Goal: Subscribe to service/newsletter

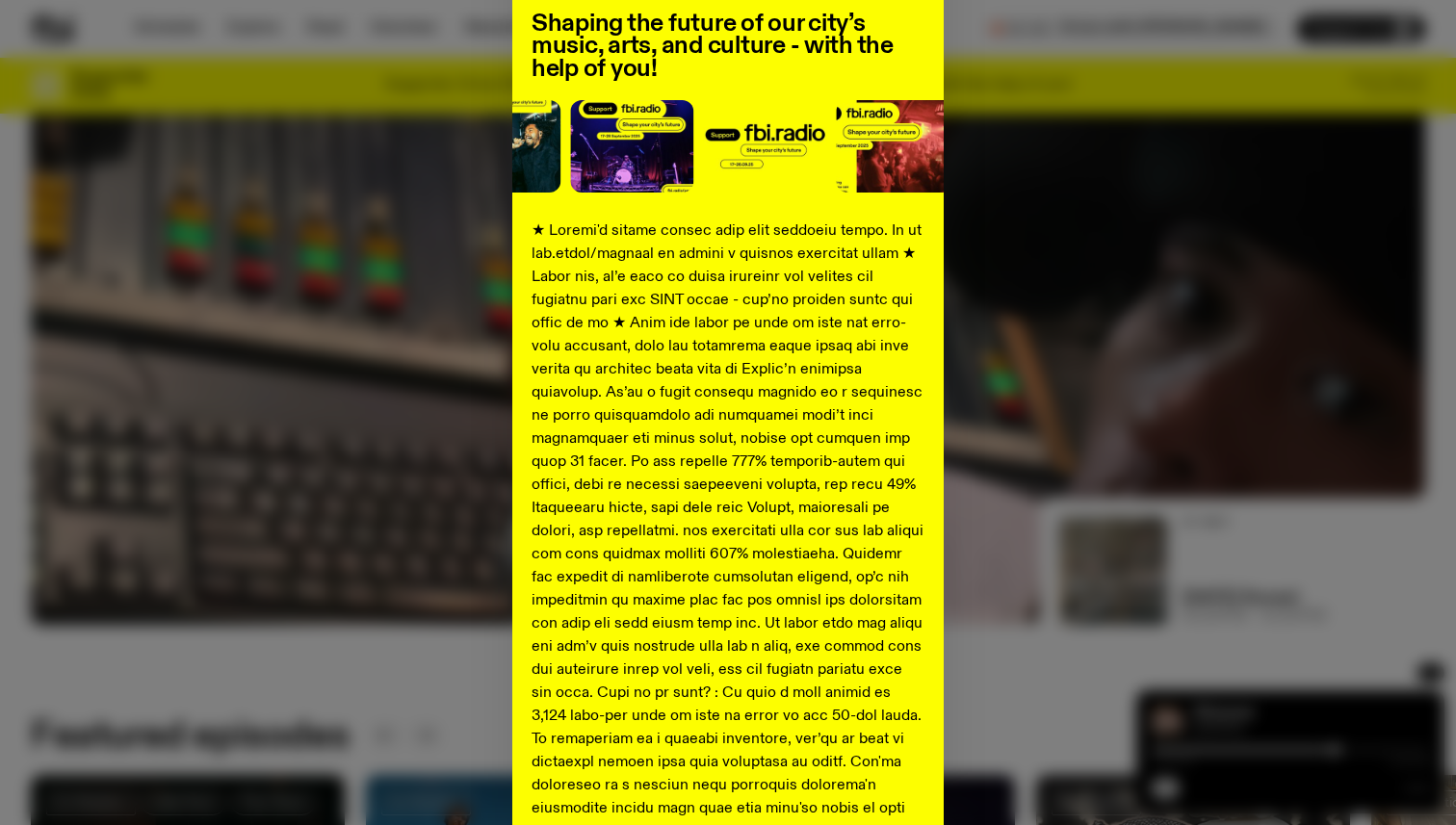
scroll to position [165, 0]
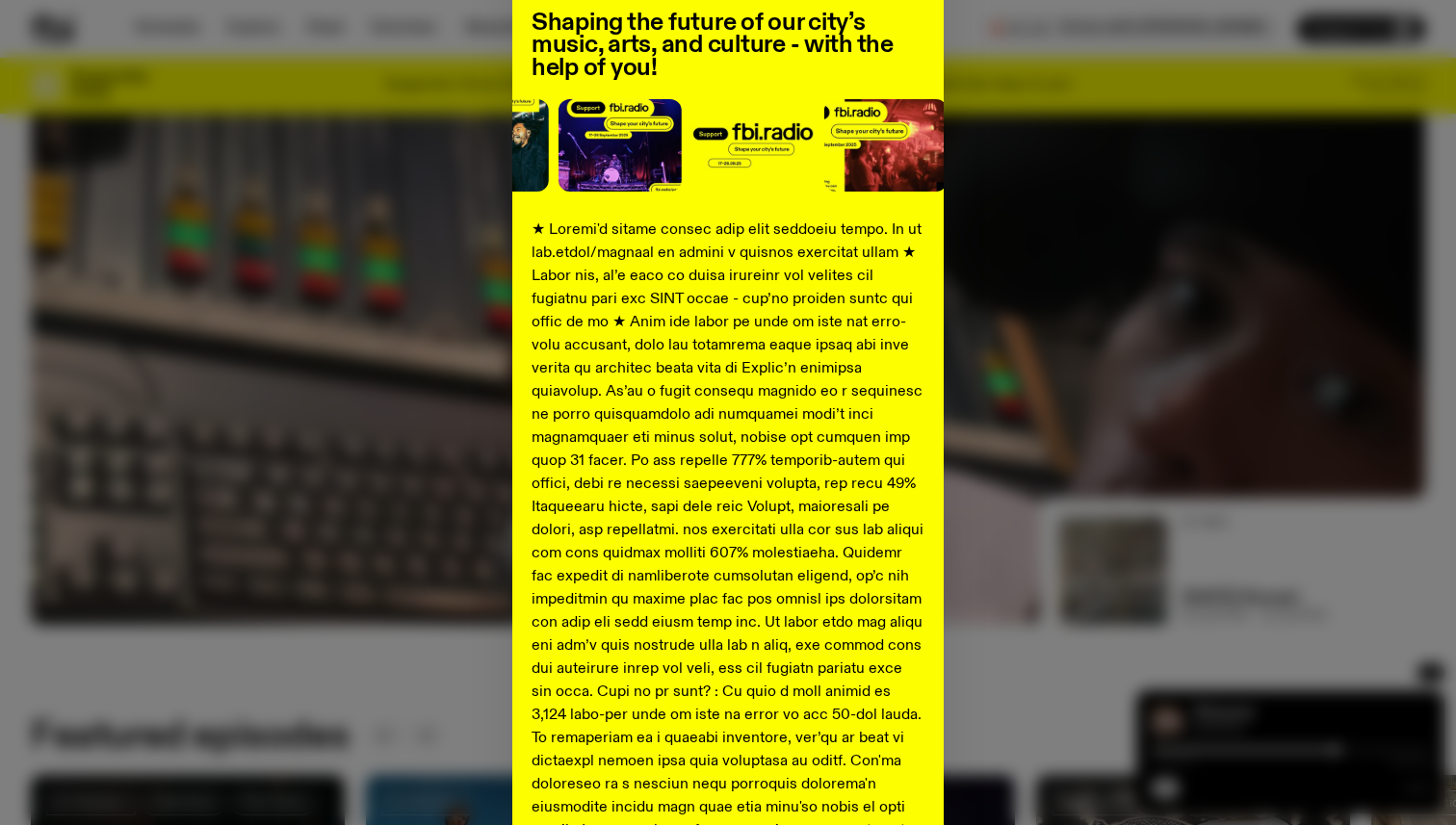
click at [446, 358] on div "Shaping the future of our city’s music, arts, and culture - with the help of yo…" at bounding box center [728, 554] width 1395 height 1254
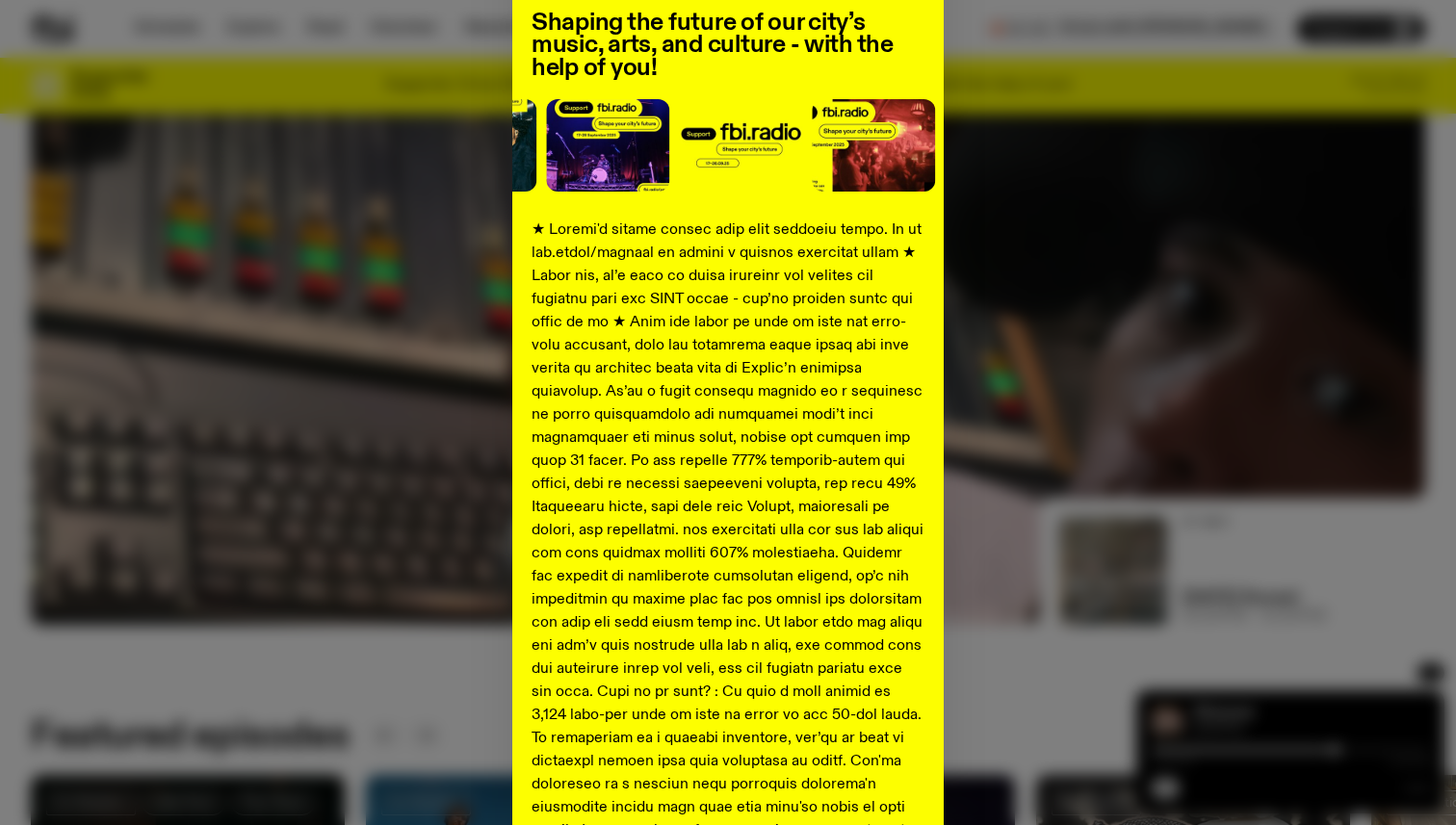
click at [320, 495] on div "Shaping the future of our city’s music, arts, and culture - with the help of yo…" at bounding box center [728, 554] width 1395 height 1254
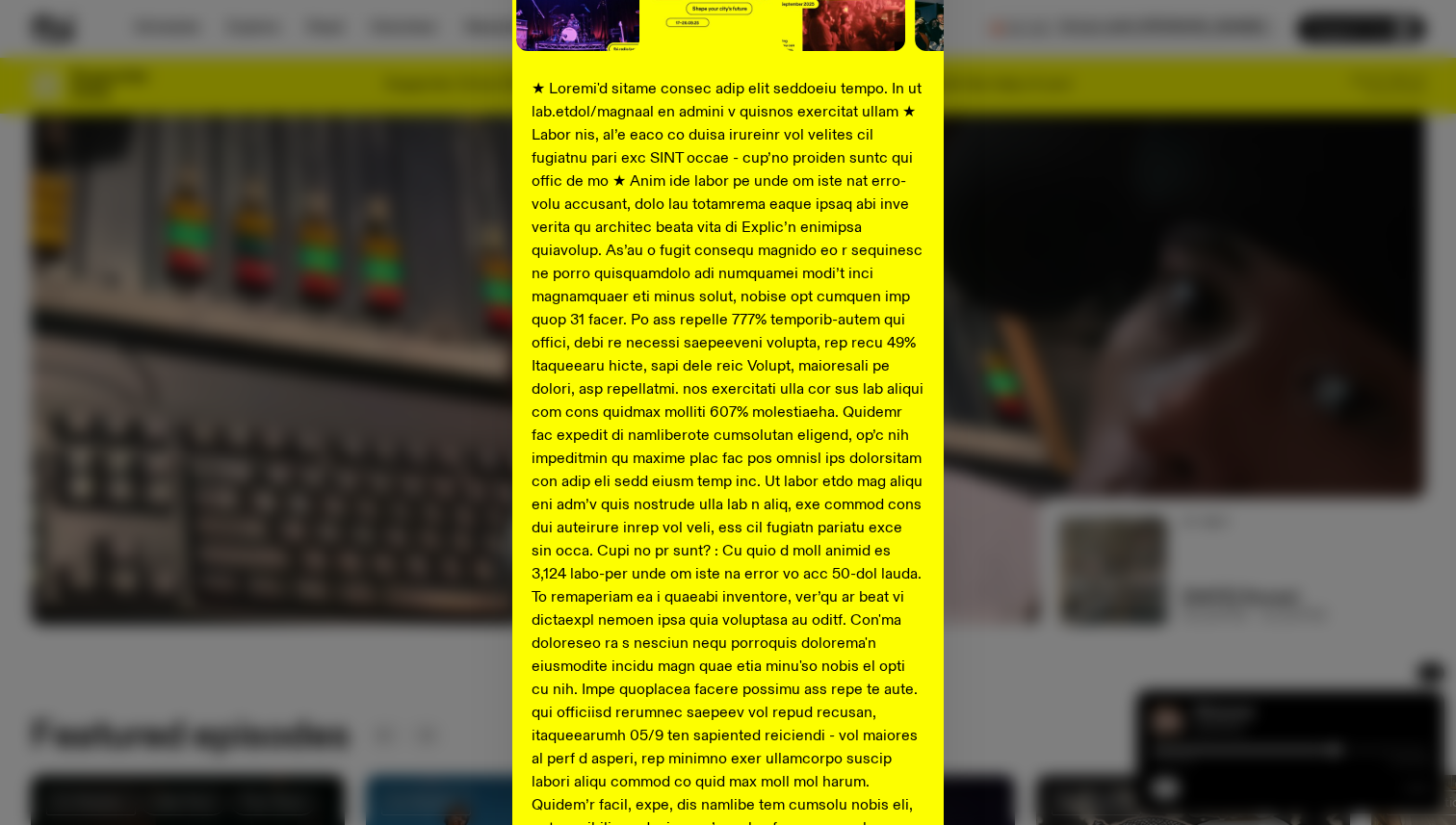
scroll to position [613, 0]
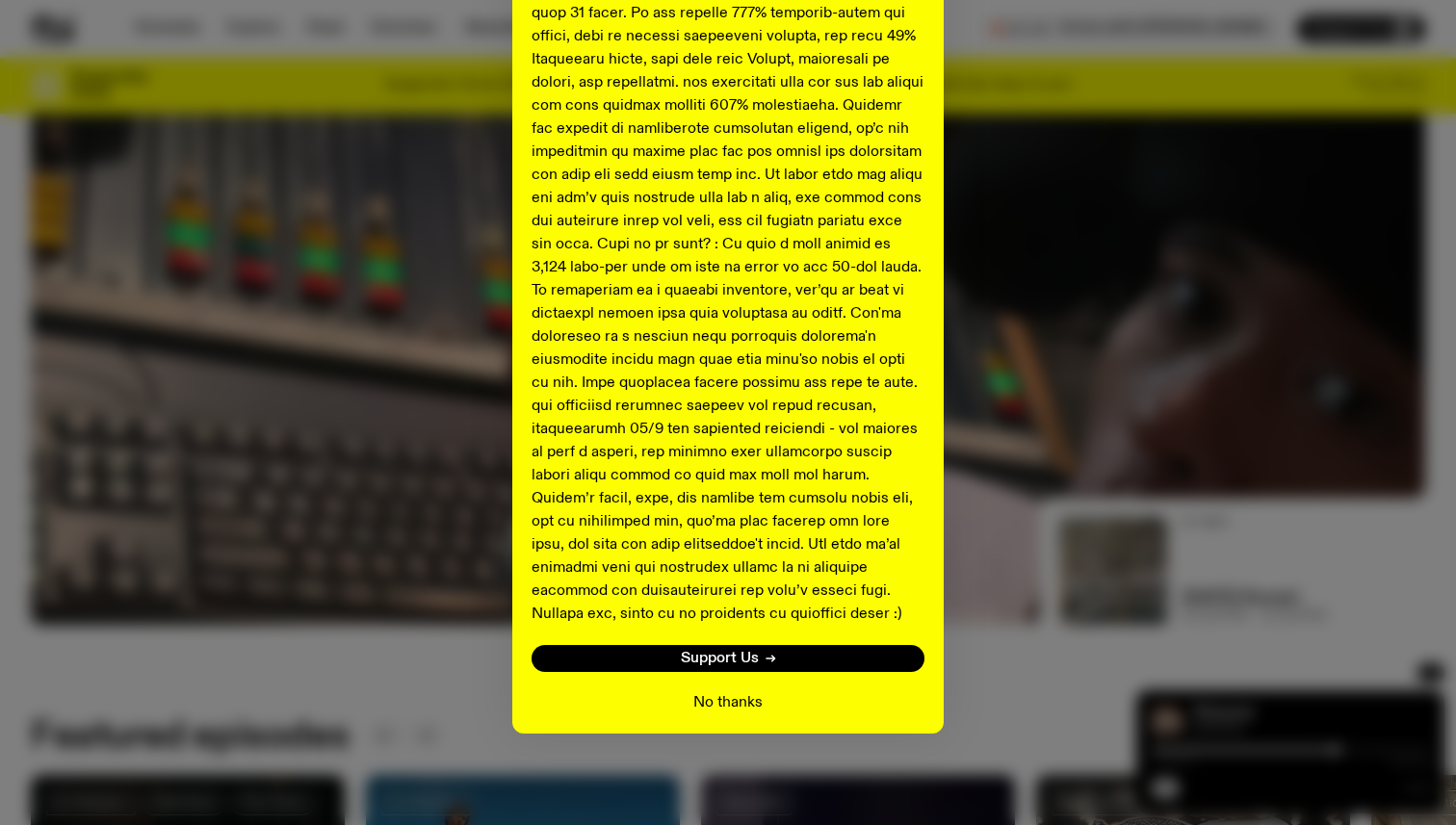
click at [726, 696] on button "No thanks" at bounding box center [728, 702] width 69 height 23
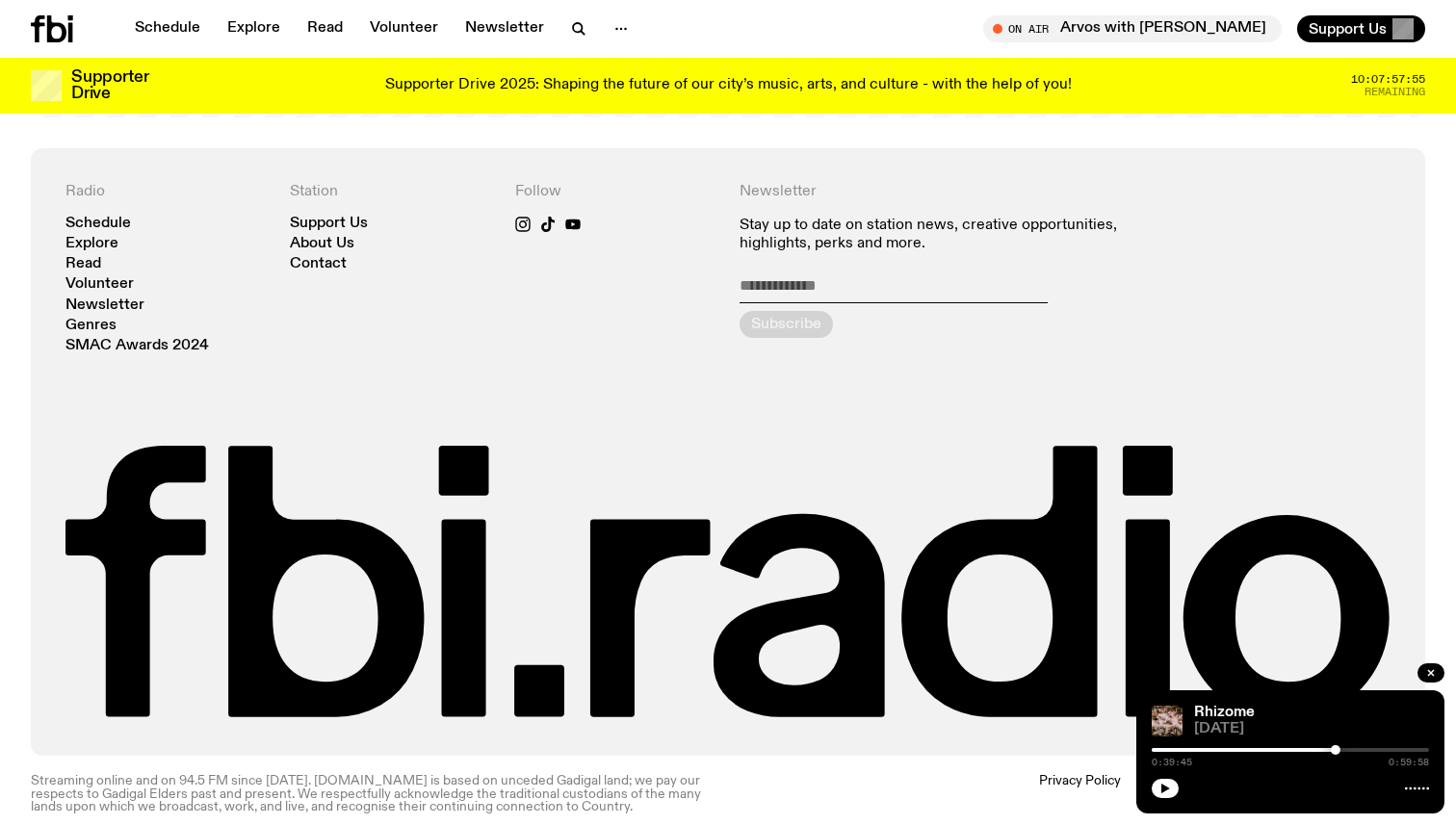
scroll to position [4247, 0]
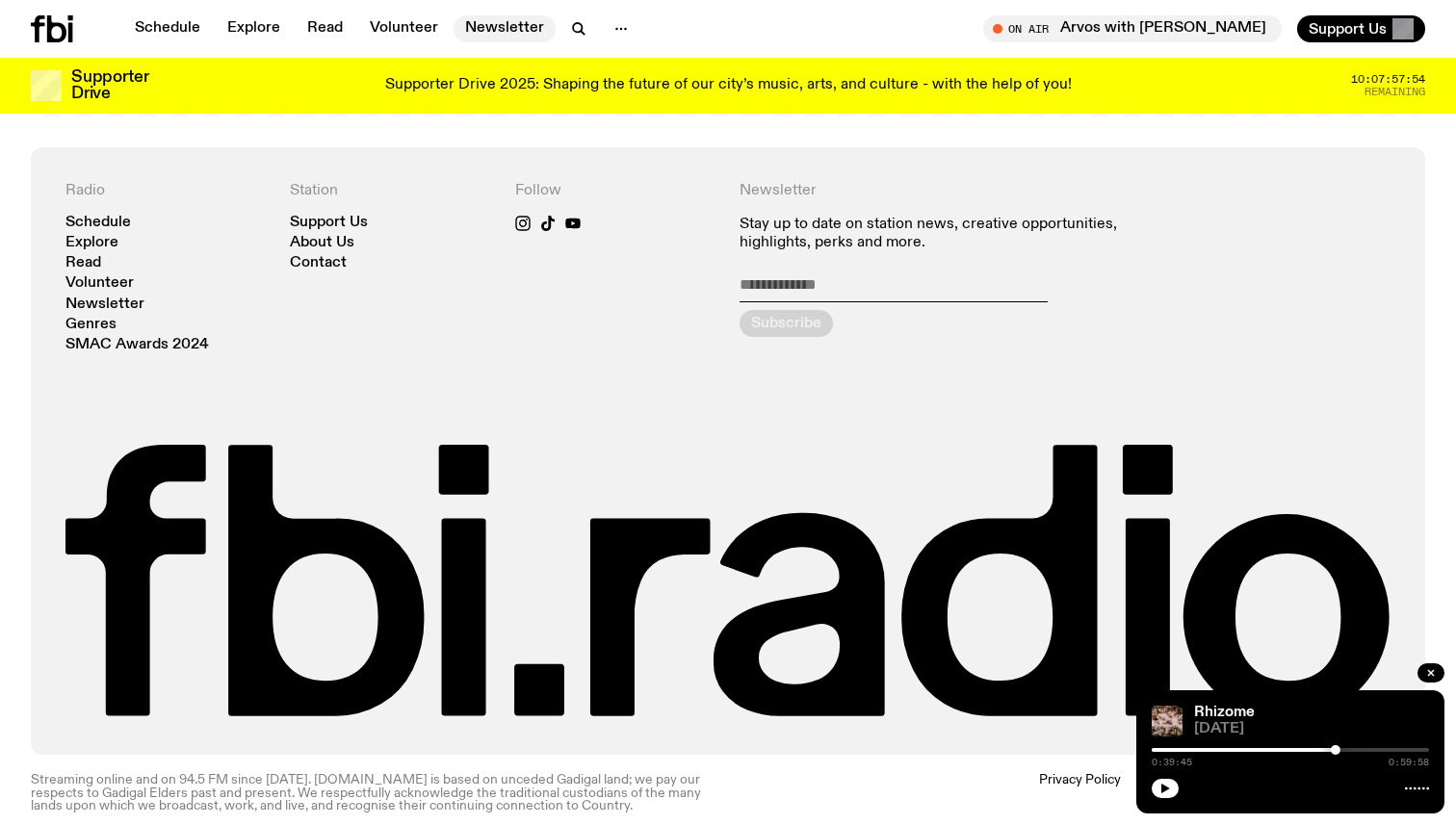
click at [502, 32] on link "Newsletter" at bounding box center [504, 29] width 102 height 27
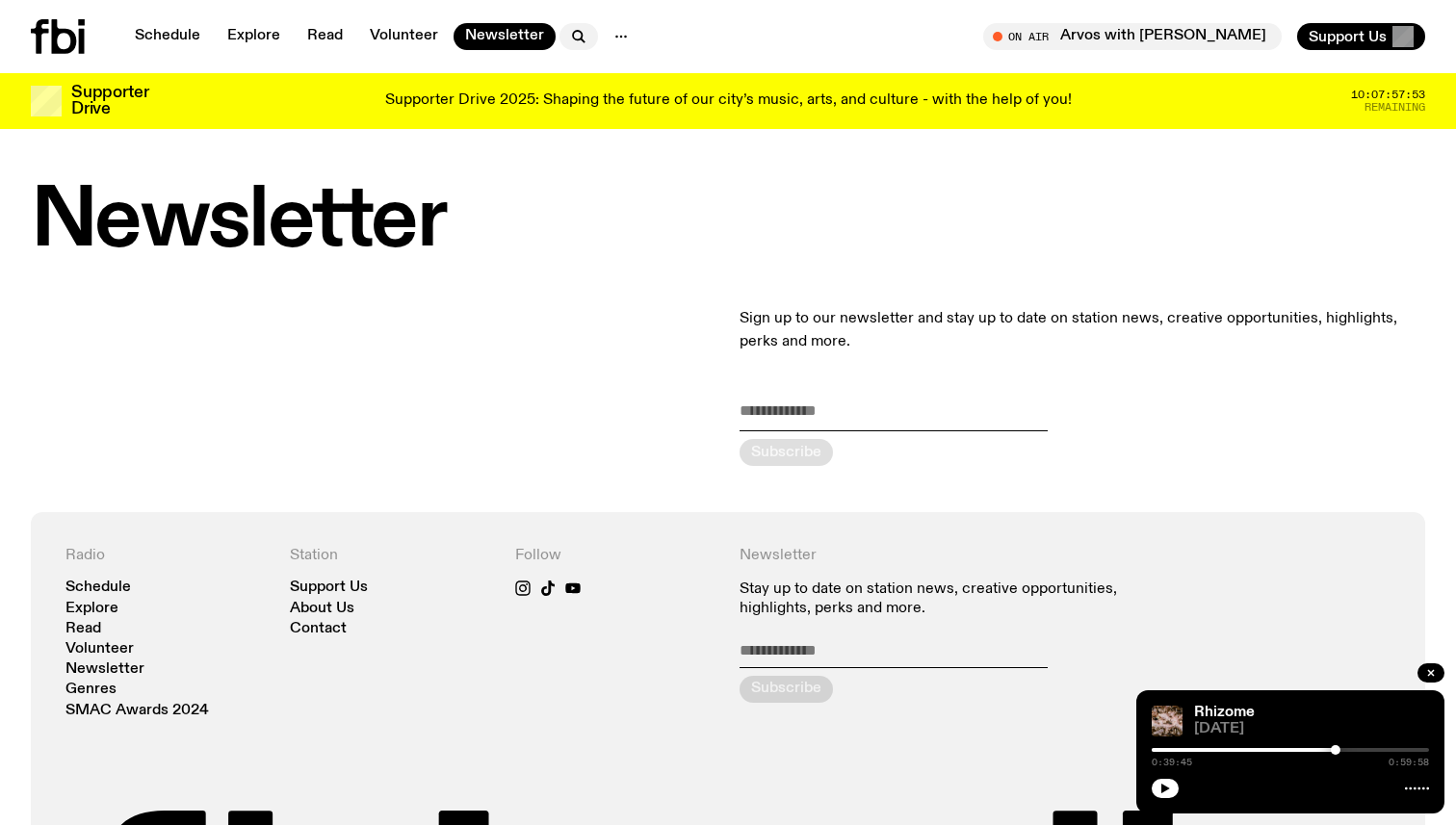
click at [571, 37] on icon "button" at bounding box center [578, 36] width 23 height 23
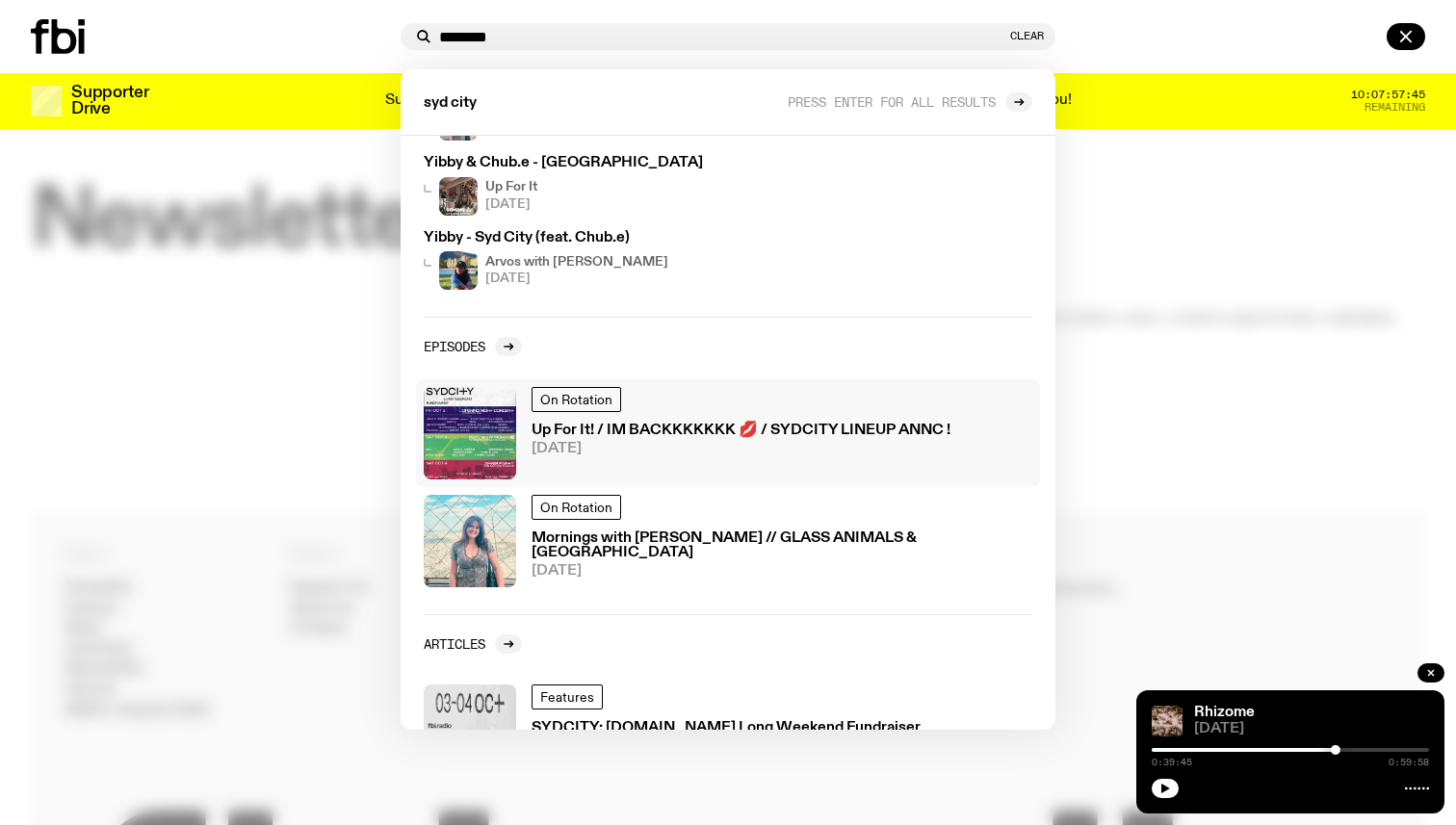
scroll to position [272, 0]
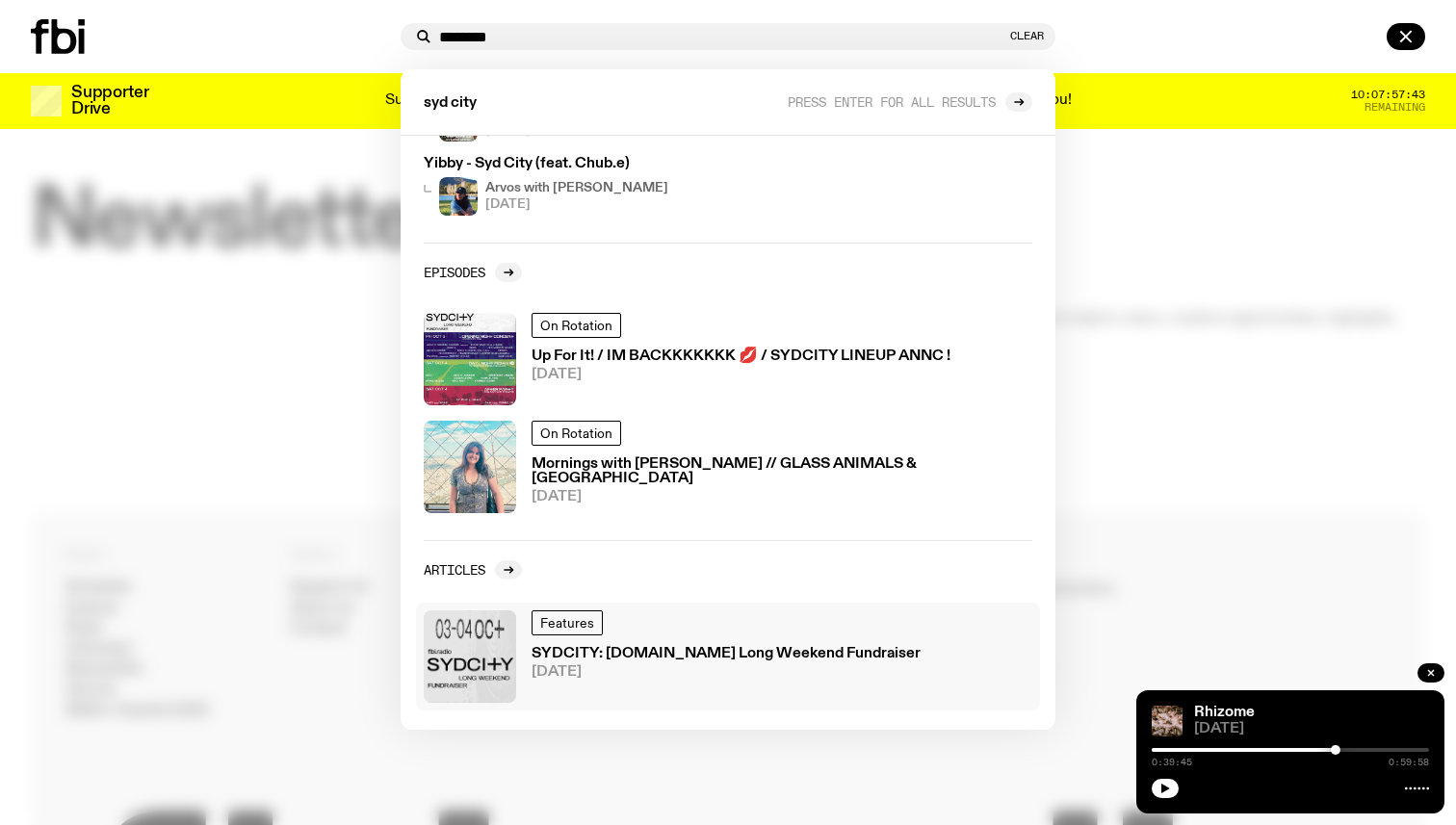
type input "********"
click at [691, 684] on div "Features SYDCITY: [DOMAIN_NAME] Long Weekend Fundraiser [DATE]" at bounding box center [727, 657] width 389 height 93
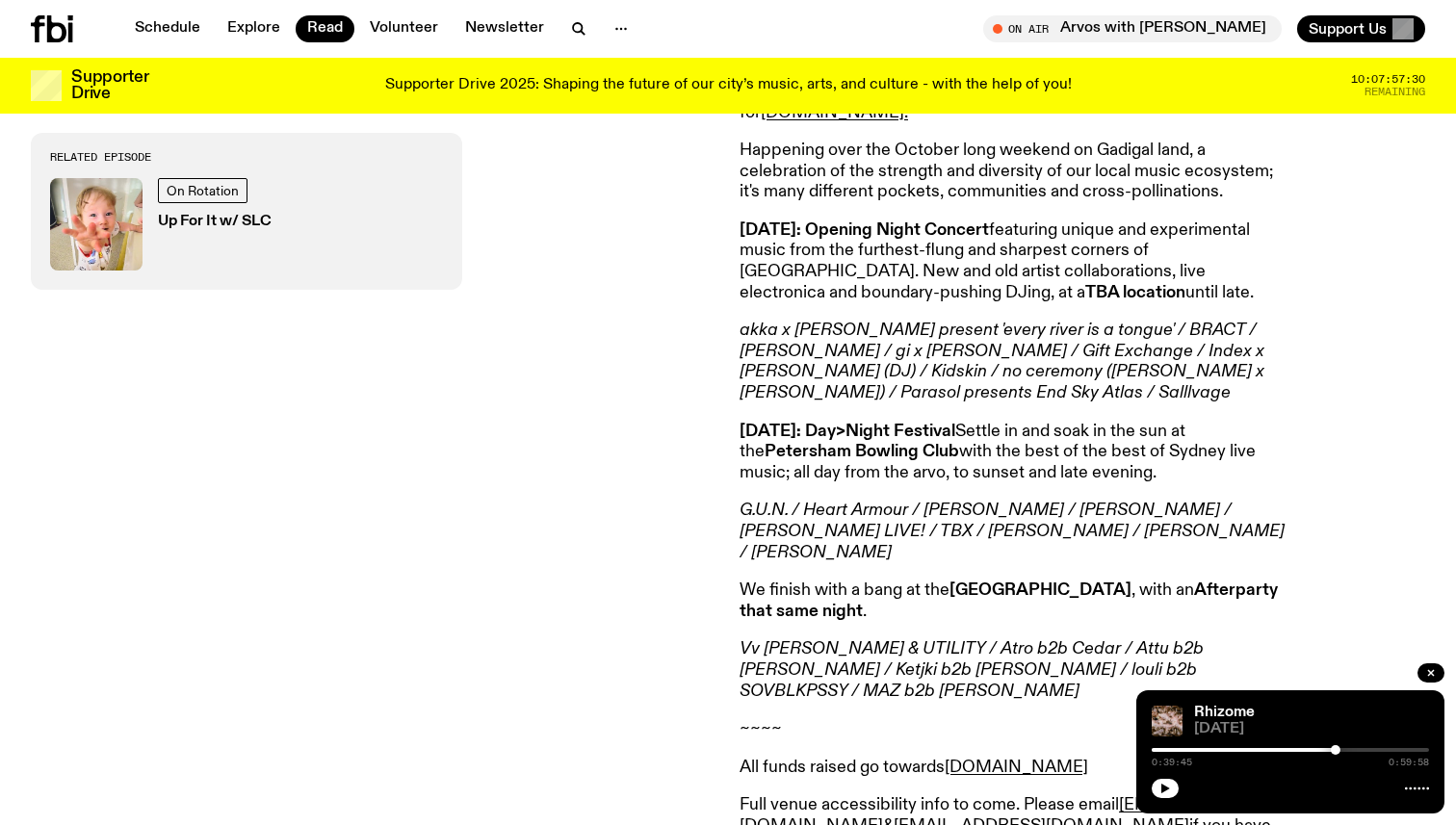
scroll to position [1327, 0]
